Goal: Check status: Check status

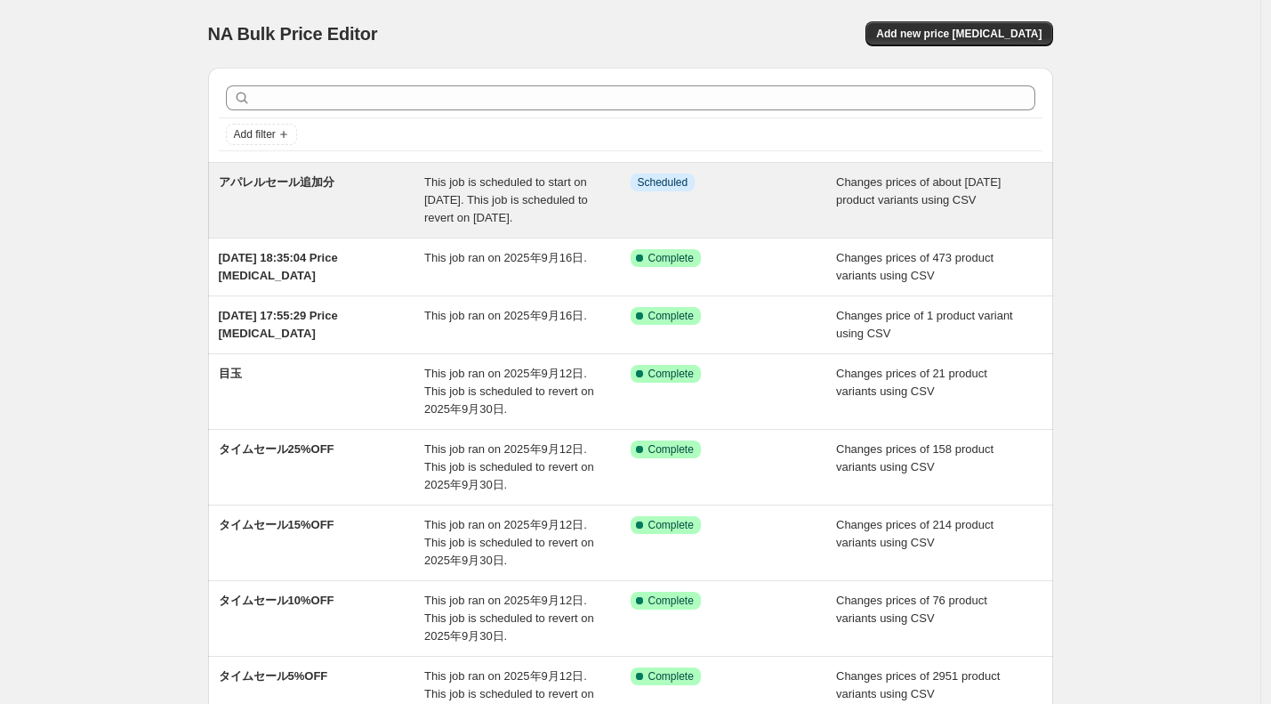
click at [791, 219] on div "Info Scheduled" at bounding box center [734, 199] width 206 height 53
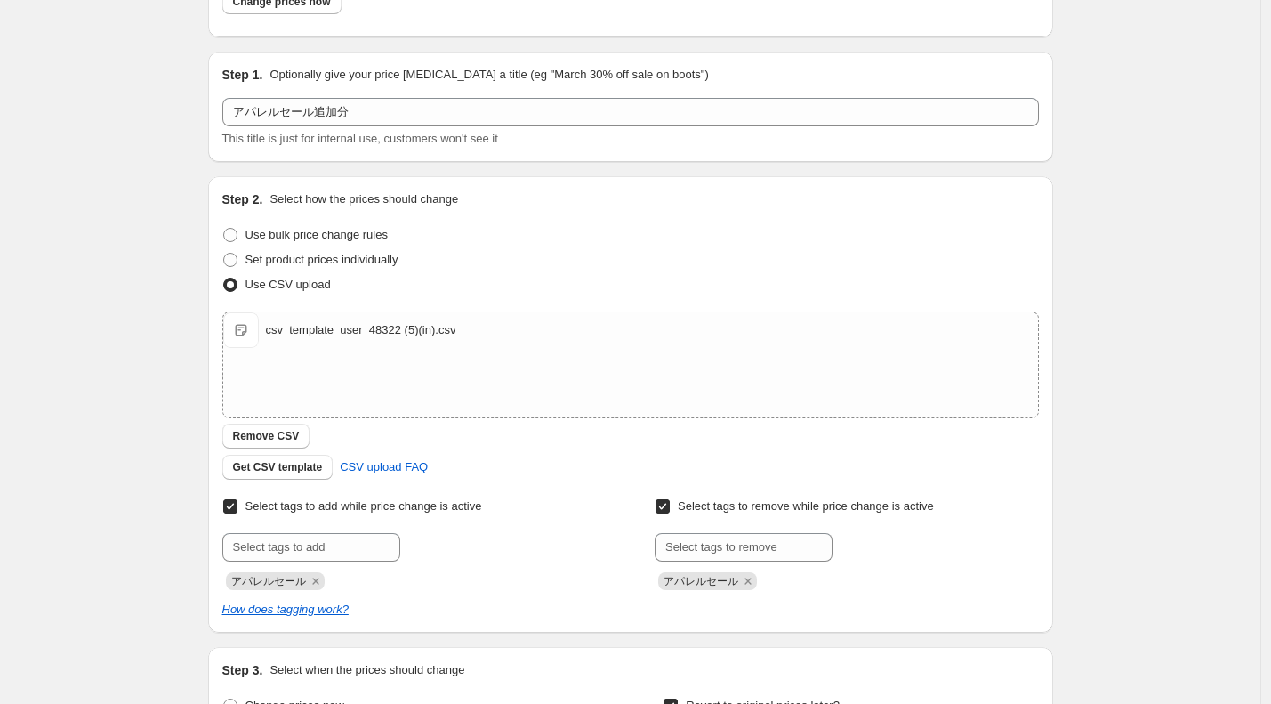
scroll to position [106, 0]
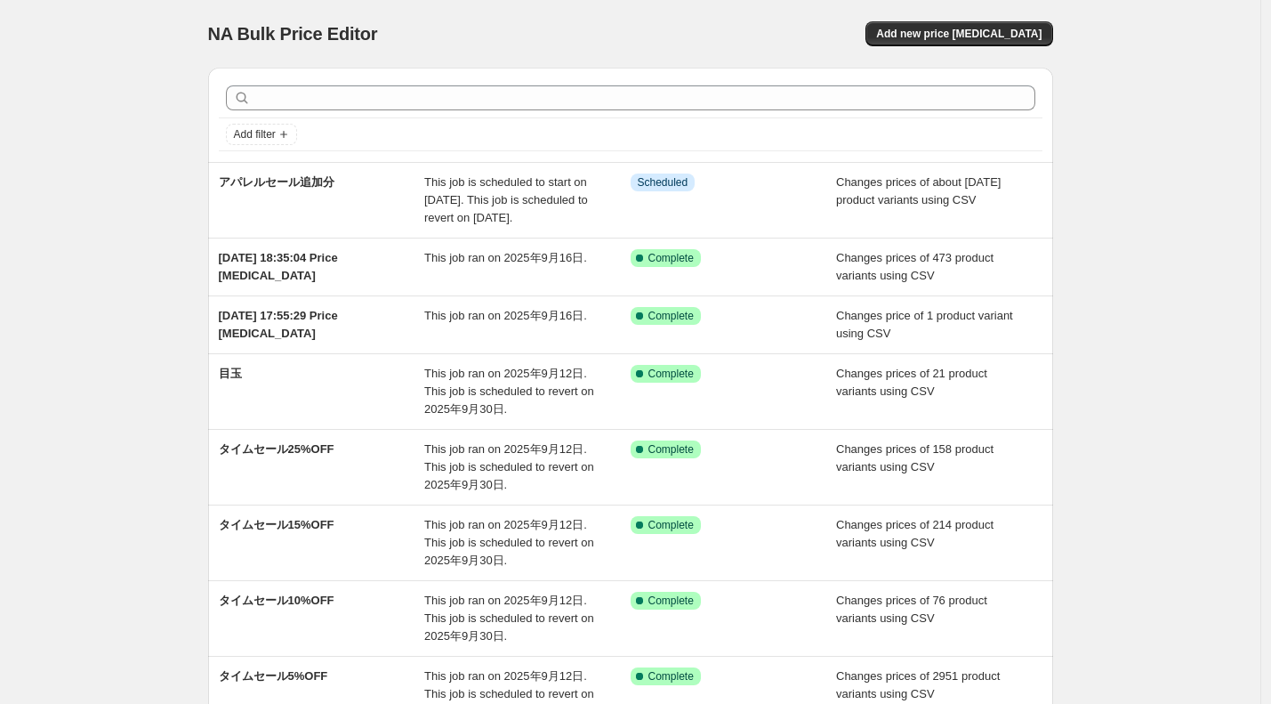
click at [1147, 194] on div "NA Bulk Price Editor. This page is ready NA Bulk Price Editor Add new price [ME…" at bounding box center [630, 520] width 1260 height 1041
click at [120, 47] on div "NA Bulk Price Editor. This page is ready NA Bulk Price Editor Add new price [ME…" at bounding box center [630, 520] width 1260 height 1041
